Goal: Navigation & Orientation: Find specific page/section

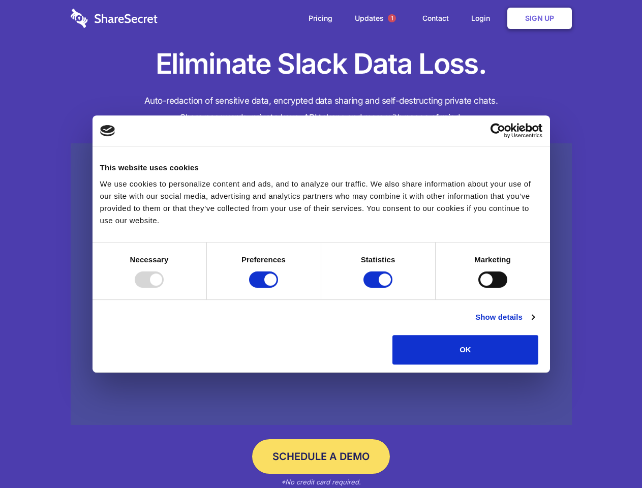
click at [164, 288] on div at bounding box center [149, 279] width 29 height 16
click at [278, 288] on input "Preferences" at bounding box center [263, 279] width 29 height 16
checkbox input "false"
click at [379, 288] on input "Statistics" at bounding box center [377, 279] width 29 height 16
checkbox input "false"
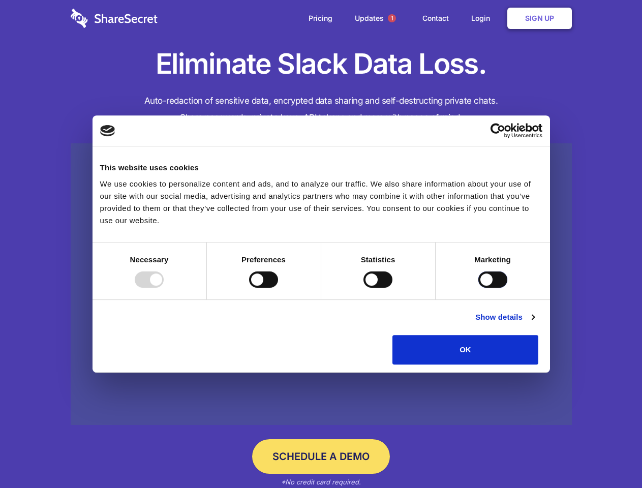
click at [478, 288] on input "Marketing" at bounding box center [492, 279] width 29 height 16
checkbox input "true"
click at [534, 323] on link "Show details" at bounding box center [504, 317] width 59 height 12
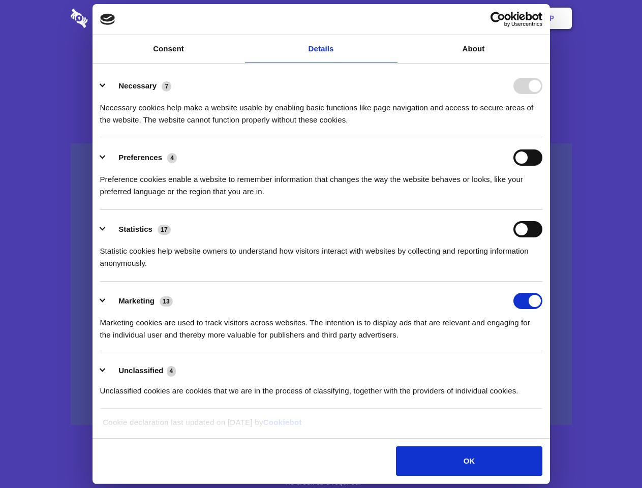
click at [542, 138] on li "Necessary 7 Necessary cookies help make a website usable by enabling basic func…" at bounding box center [321, 103] width 442 height 72
click at [391, 18] on span "1" at bounding box center [392, 18] width 8 height 8
